Goal: Task Accomplishment & Management: Complete application form

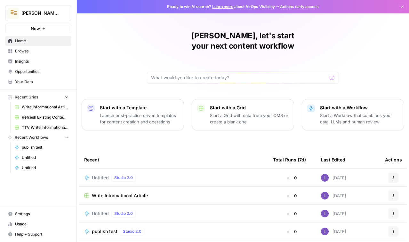
click at [49, 14] on span "Lily's AirCraft" at bounding box center [40, 13] width 39 height 6
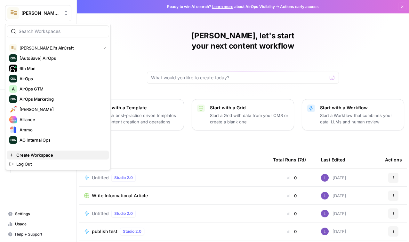
click at [55, 154] on span "Create Workspace" at bounding box center [60, 155] width 88 height 6
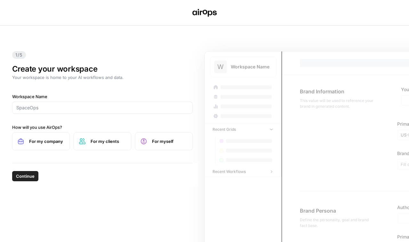
click at [93, 121] on div "Workspace Name How will you use AirOps? For my company For my clients For myself" at bounding box center [102, 122] width 181 height 57
click at [94, 109] on input "Workspace Name" at bounding box center [102, 108] width 172 height 6
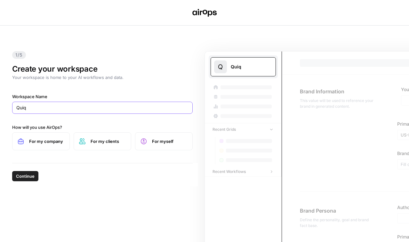
type input "Quiq"
drag, startPoint x: 22, startPoint y: 141, endPoint x: 22, endPoint y: 156, distance: 14.7
click at [22, 141] on icon at bounding box center [20, 141] width 5 height 5
click at [22, 176] on span "Continue" at bounding box center [25, 176] width 19 height 6
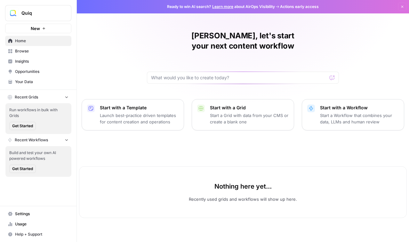
click at [36, 19] on button "Quiq" at bounding box center [38, 13] width 66 height 16
click at [40, 8] on button "Quiq" at bounding box center [38, 13] width 66 height 16
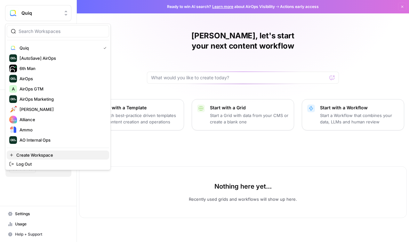
click at [34, 154] on span "Create Workspace" at bounding box center [60, 155] width 88 height 6
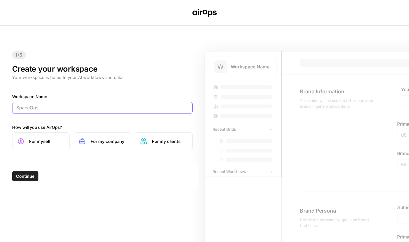
click at [46, 111] on input "Workspace Name" at bounding box center [102, 108] width 172 height 6
type input "The Mad Caddy"
click at [25, 176] on span "Continue" at bounding box center [25, 176] width 19 height 6
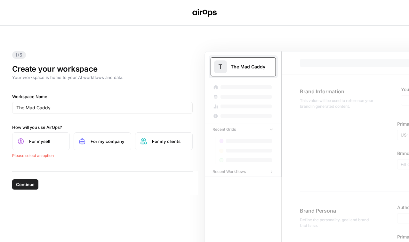
click at [43, 145] on label "For myself" at bounding box center [41, 142] width 58 height 18
click at [116, 140] on span "For my company" at bounding box center [108, 141] width 35 height 6
click at [34, 180] on button "Continue" at bounding box center [25, 176] width 26 height 10
